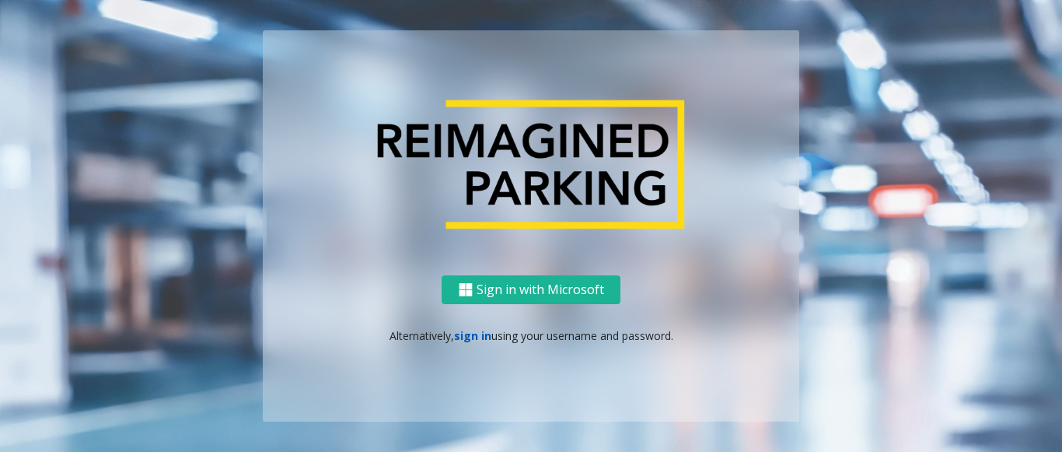
click at [469, 336] on link "sign in" at bounding box center [472, 335] width 37 height 15
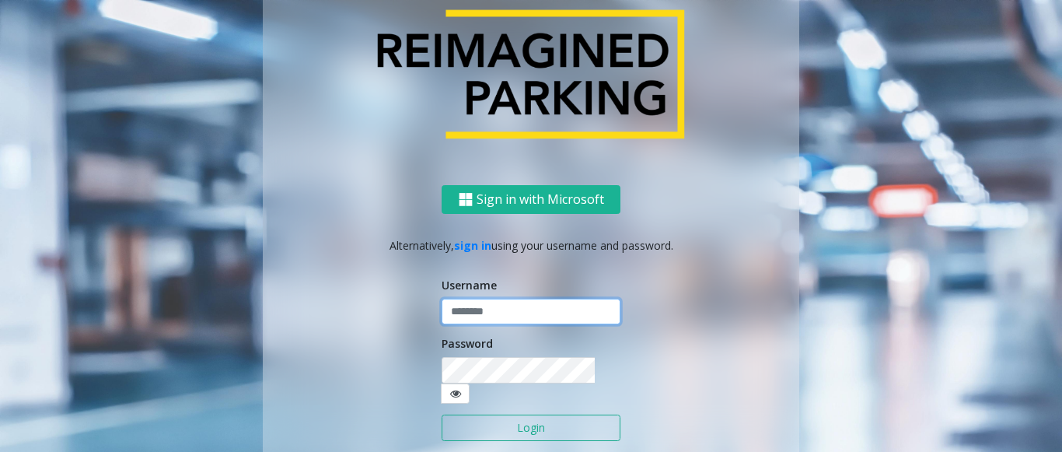
click at [493, 318] on input "text" at bounding box center [530, 311] width 179 height 26
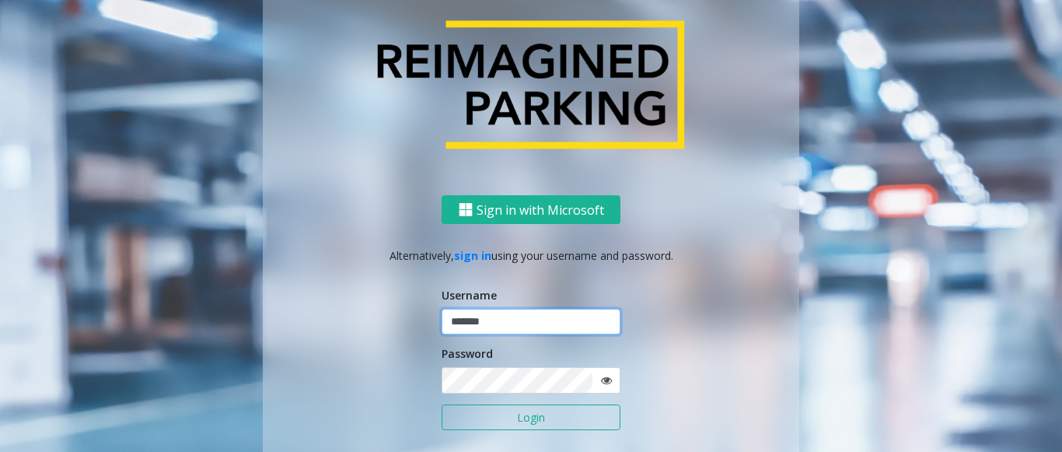
drag, startPoint x: 479, startPoint y: 338, endPoint x: 428, endPoint y: 336, distance: 50.5
click at [428, 336] on div "Sign in with Microsoft Alternatively, sign in using your username and password.…" at bounding box center [531, 347] width 536 height 305
type input "*******"
click at [476, 420] on button "Login" at bounding box center [530, 417] width 179 height 26
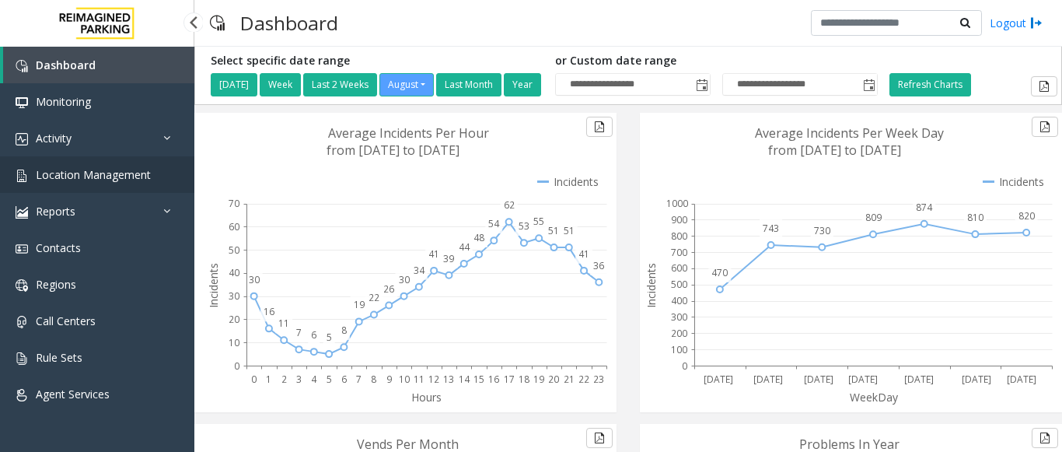
click at [120, 176] on span "Location Management" at bounding box center [93, 174] width 115 height 15
click at [112, 181] on span "Location Management" at bounding box center [93, 174] width 115 height 15
click at [88, 176] on app-root "**********" at bounding box center [531, 226] width 1062 height 452
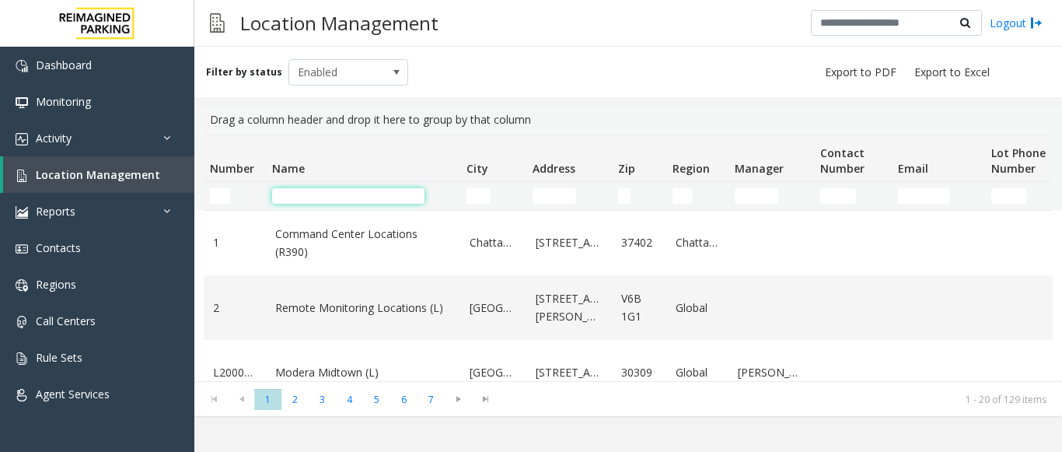
drag, startPoint x: 310, startPoint y: 194, endPoint x: 309, endPoint y: 203, distance: 8.6
click at [310, 199] on input "Name Filter" at bounding box center [348, 196] width 152 height 16
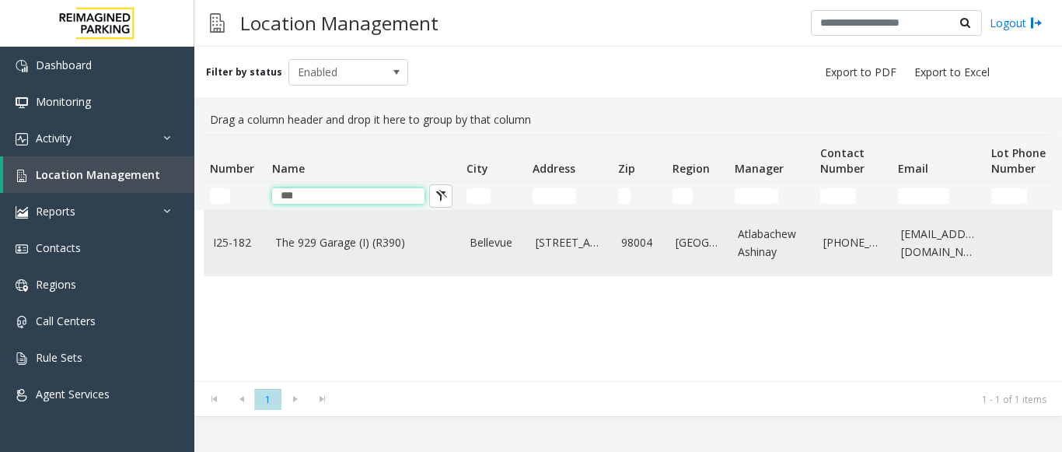
type input "***"
click at [321, 260] on td "The 929 Garage (I) (R390)" at bounding box center [363, 243] width 194 height 65
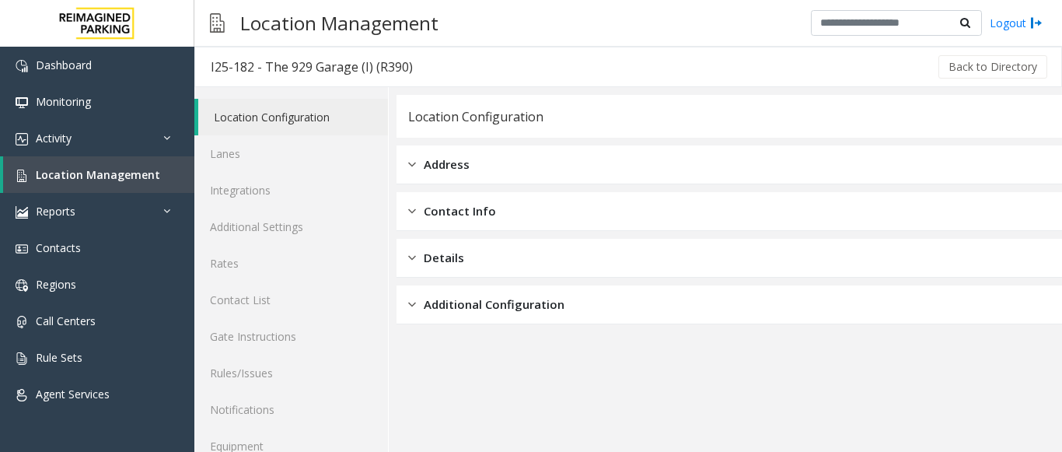
scroll to position [61, 0]
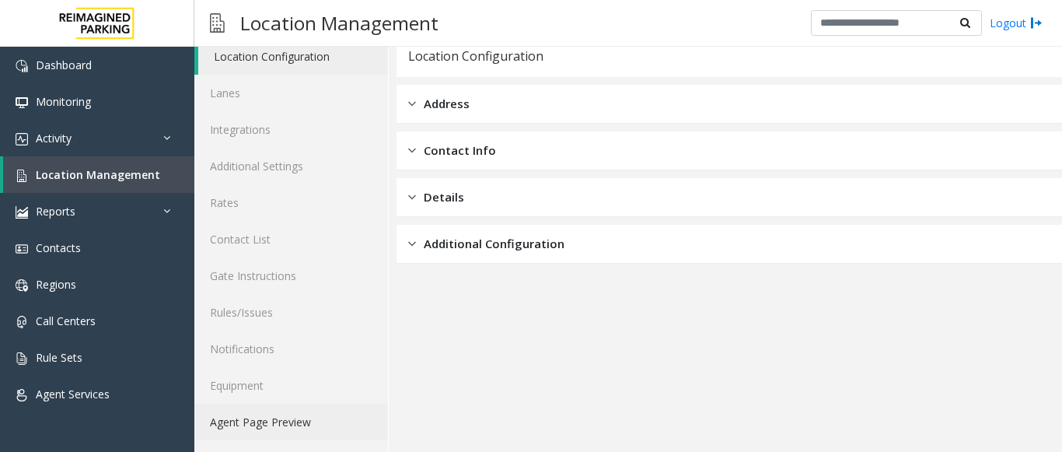
click at [274, 424] on link "Agent Page Preview" at bounding box center [291, 421] width 194 height 37
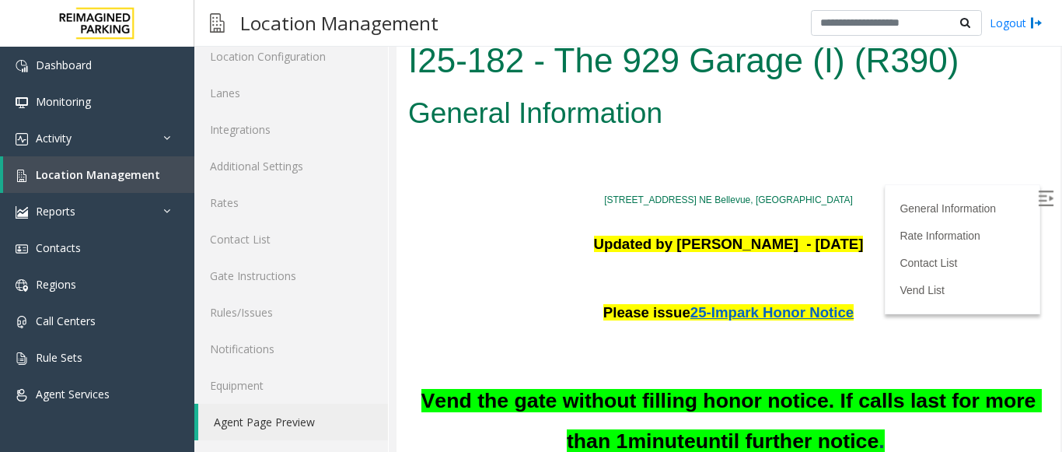
click at [1037, 200] on img at bounding box center [1045, 198] width 16 height 16
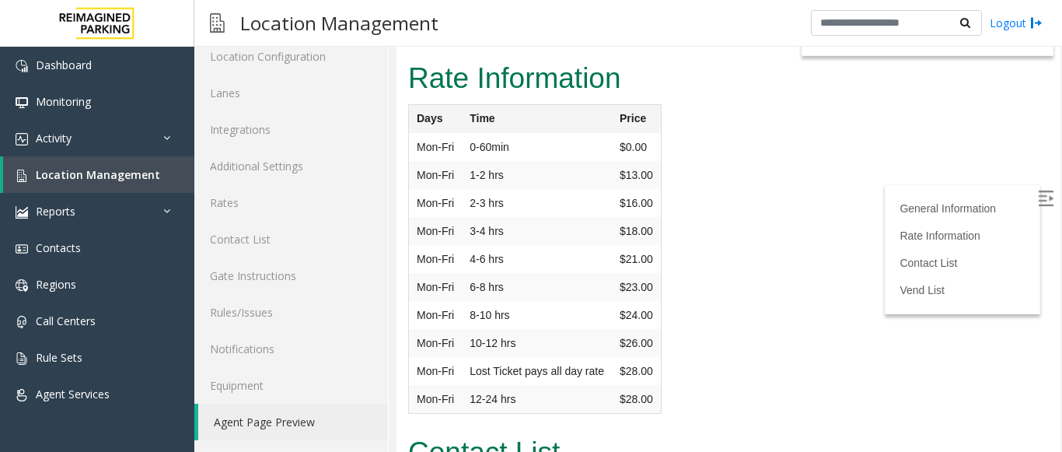
scroll to position [4159, 0]
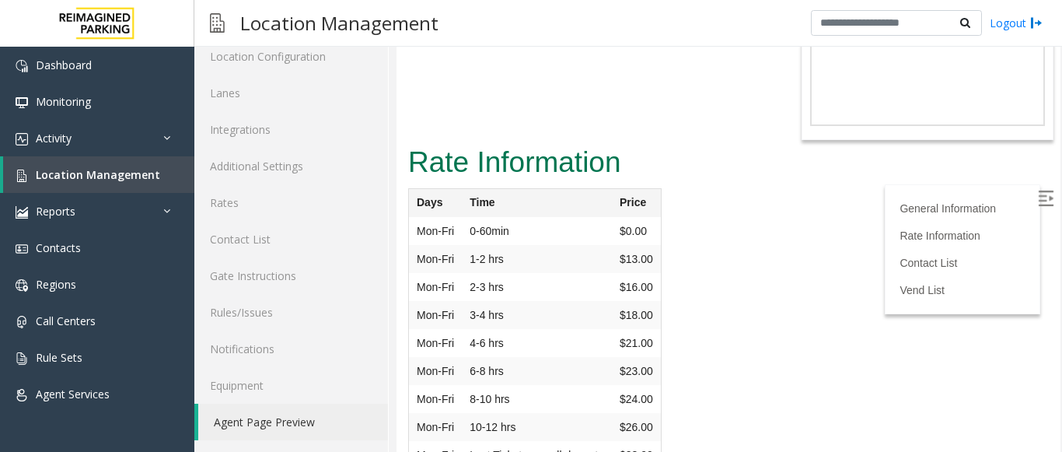
drag, startPoint x: 524, startPoint y: 229, endPoint x: 511, endPoint y: 230, distance: 12.5
drag, startPoint x: 518, startPoint y: 225, endPoint x: 413, endPoint y: 228, distance: 104.2
copy td "Atlabachew Ashinay"
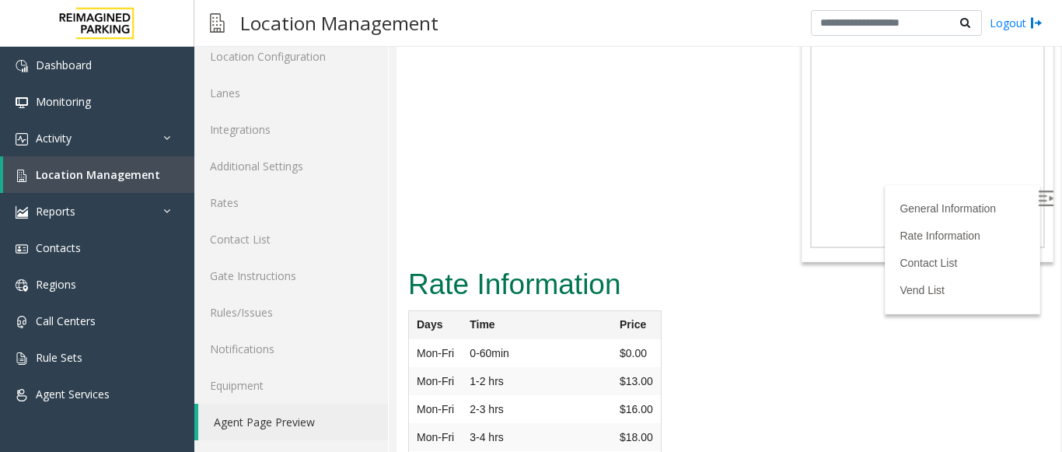
scroll to position [4004, 0]
